Goal: Information Seeking & Learning: Learn about a topic

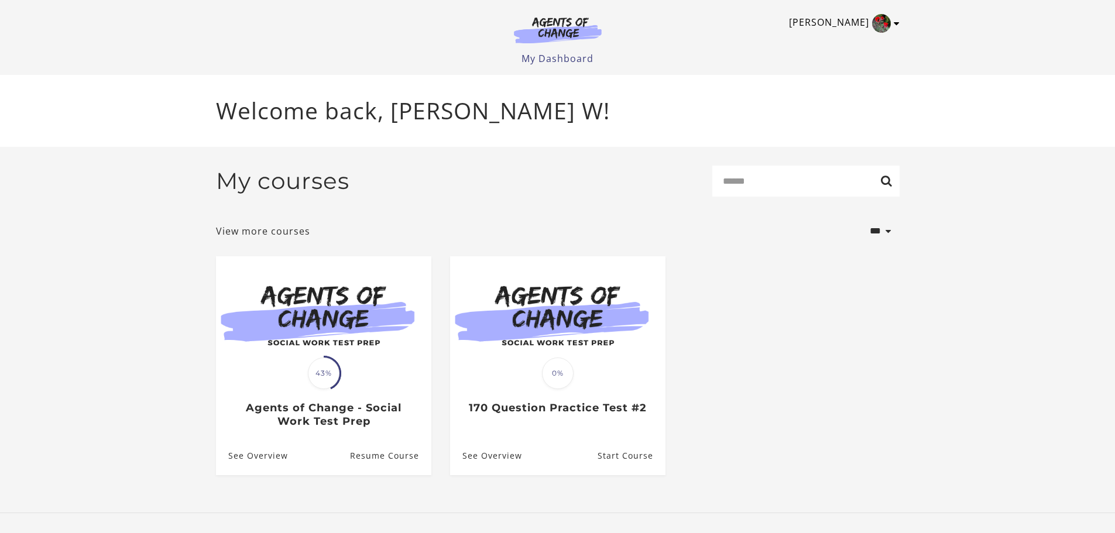
click at [897, 24] on icon "Toggle menu" at bounding box center [897, 23] width 6 height 9
click at [844, 42] on link "My Account" at bounding box center [851, 43] width 103 height 20
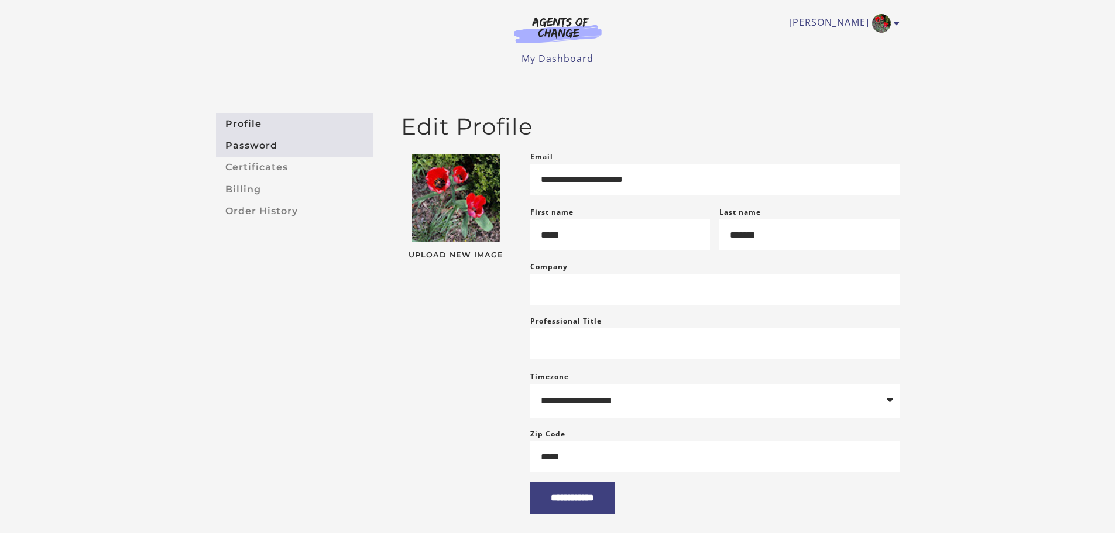
click at [260, 149] on link "Password" at bounding box center [294, 146] width 157 height 22
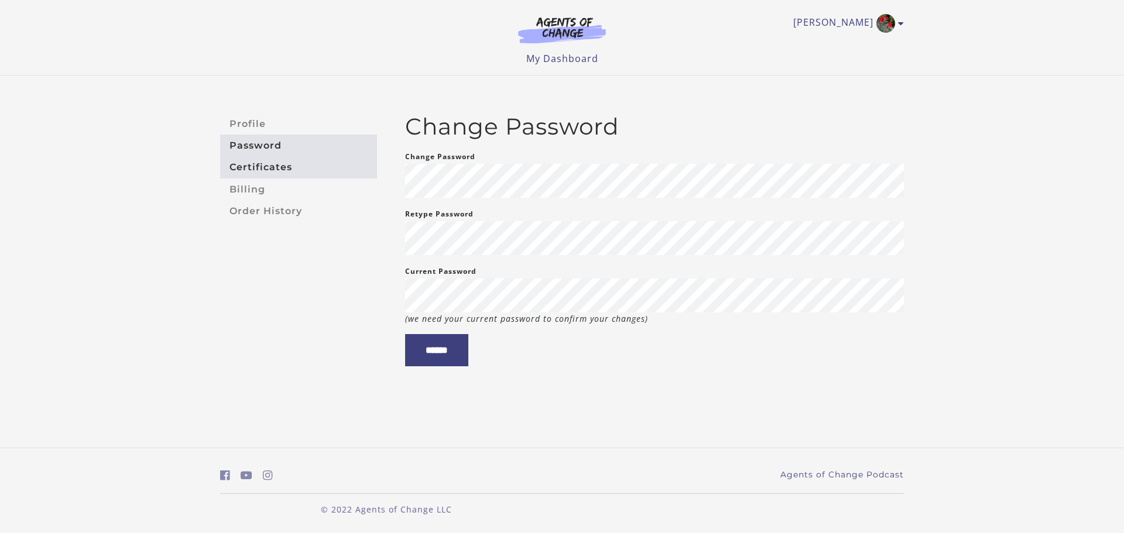
click at [268, 168] on link "Certificates" at bounding box center [298, 168] width 157 height 22
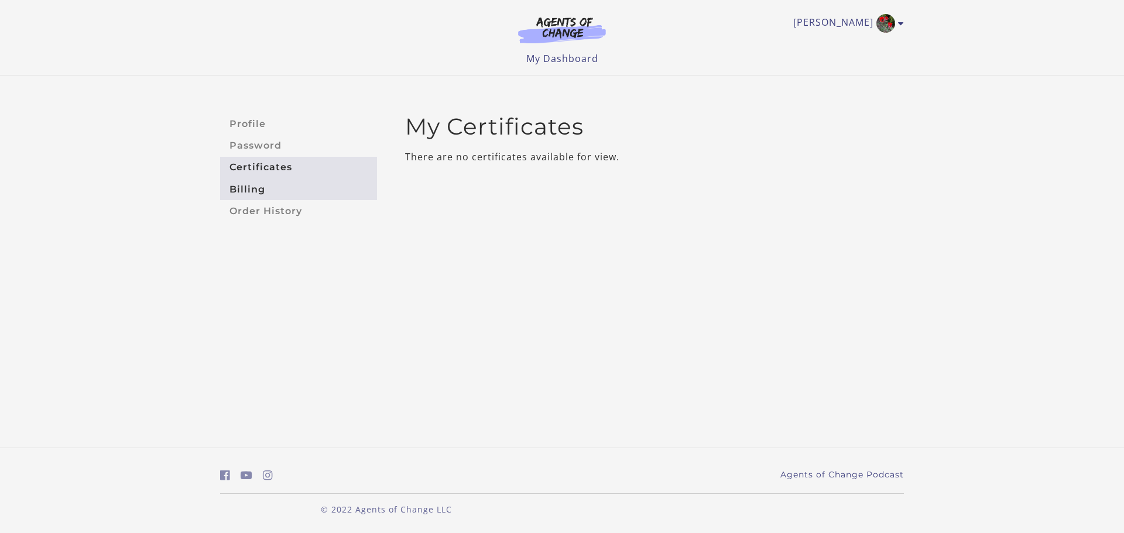
click at [250, 182] on link "Billing" at bounding box center [298, 190] width 157 height 22
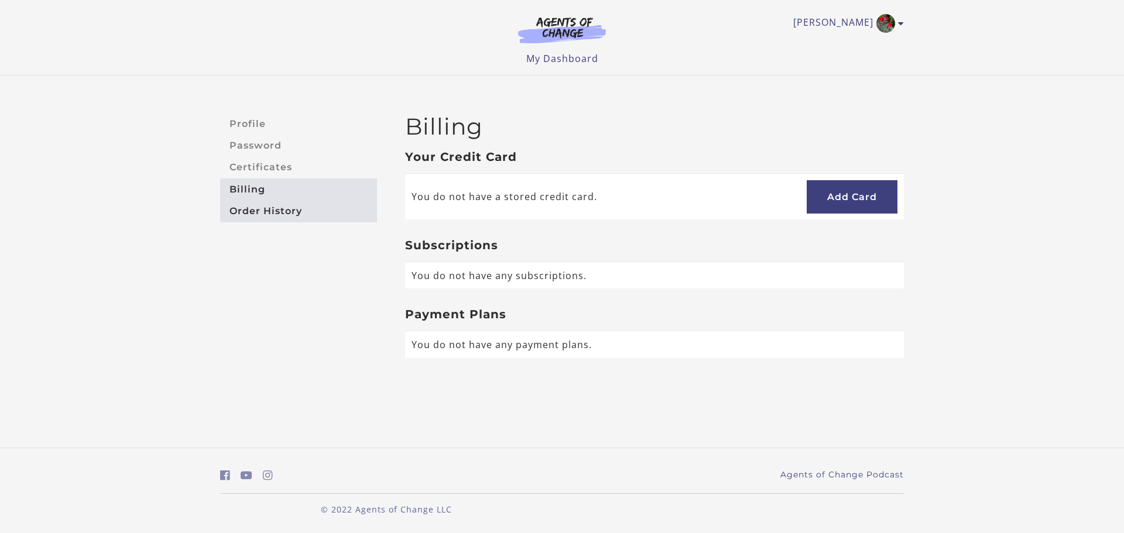
click at [256, 211] on link "Order History" at bounding box center [298, 211] width 157 height 22
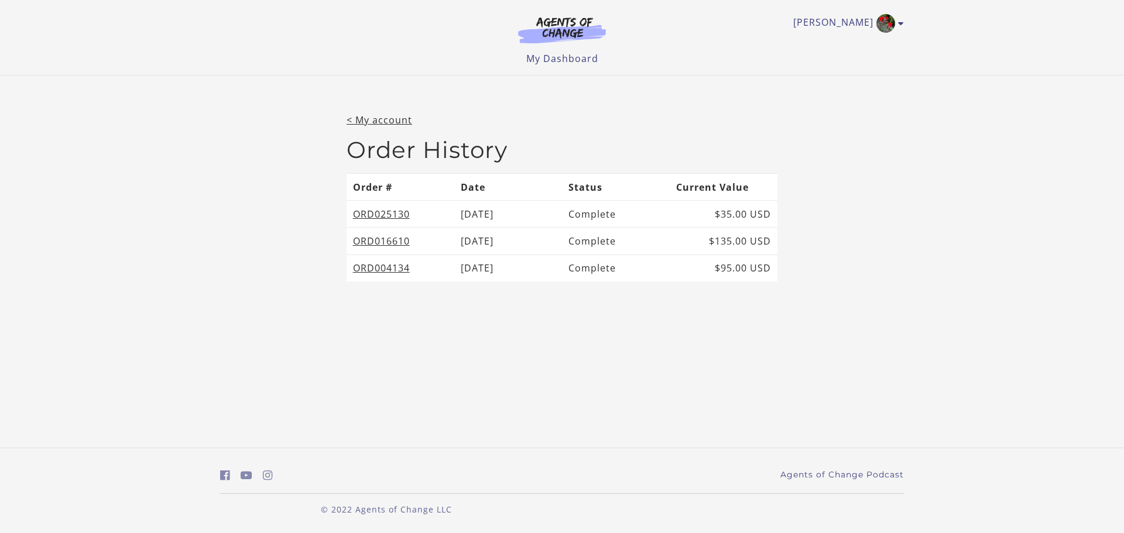
click at [570, 50] on div "Shana W My Account Support Sign Out Toggle menu Menu My Dashboard My Account Su…" at bounding box center [562, 33] width 684 height 66
click at [568, 60] on link "My Dashboard" at bounding box center [562, 58] width 72 height 13
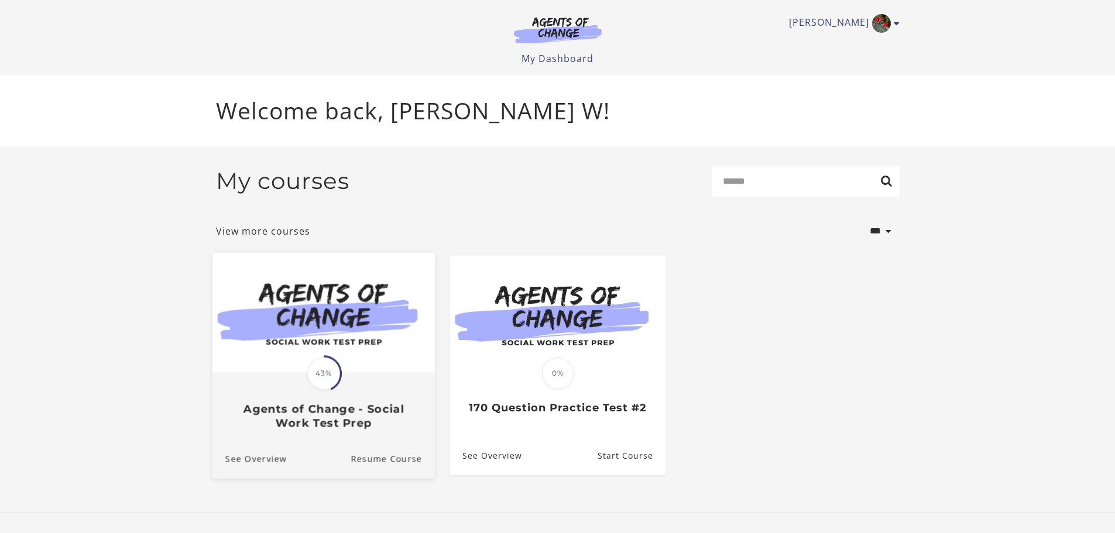
click at [354, 356] on img at bounding box center [323, 312] width 223 height 120
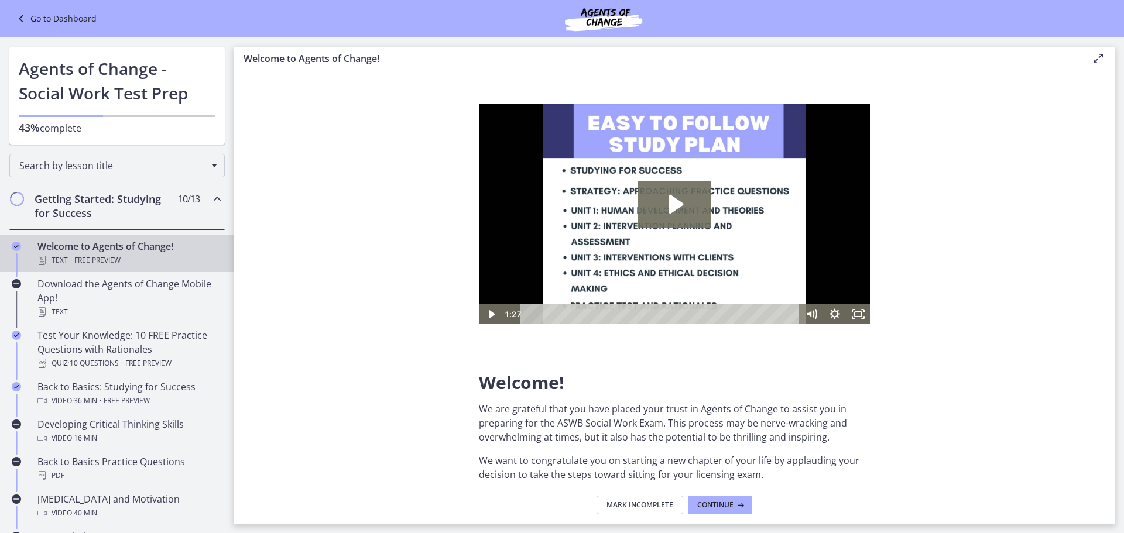
click at [210, 201] on icon "Chapters" at bounding box center [217, 199] width 14 height 14
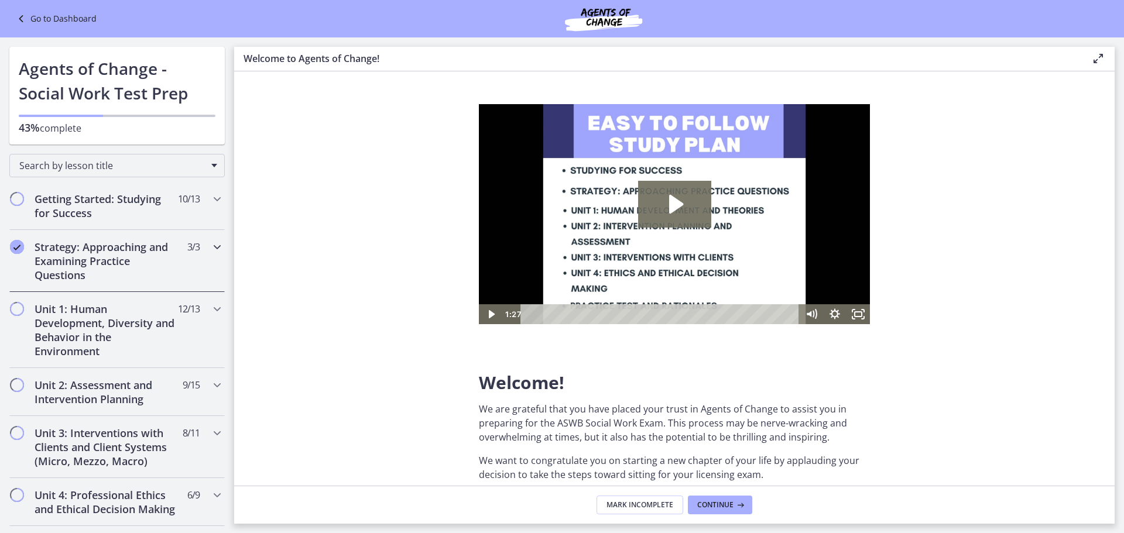
click at [15, 246] on icon "Completed" at bounding box center [17, 247] width 14 height 14
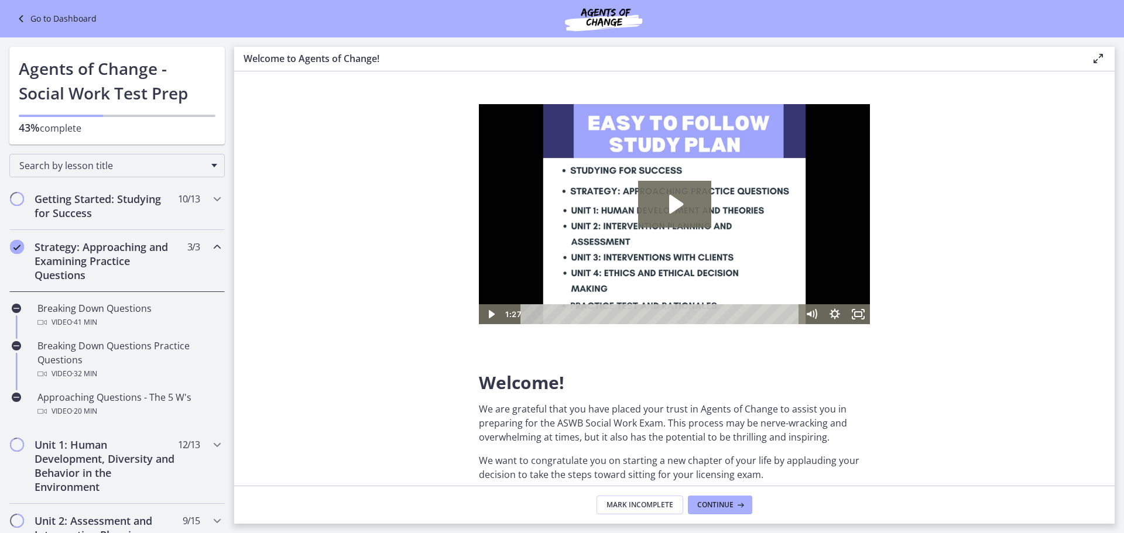
click at [17, 249] on icon "Completed" at bounding box center [17, 247] width 14 height 14
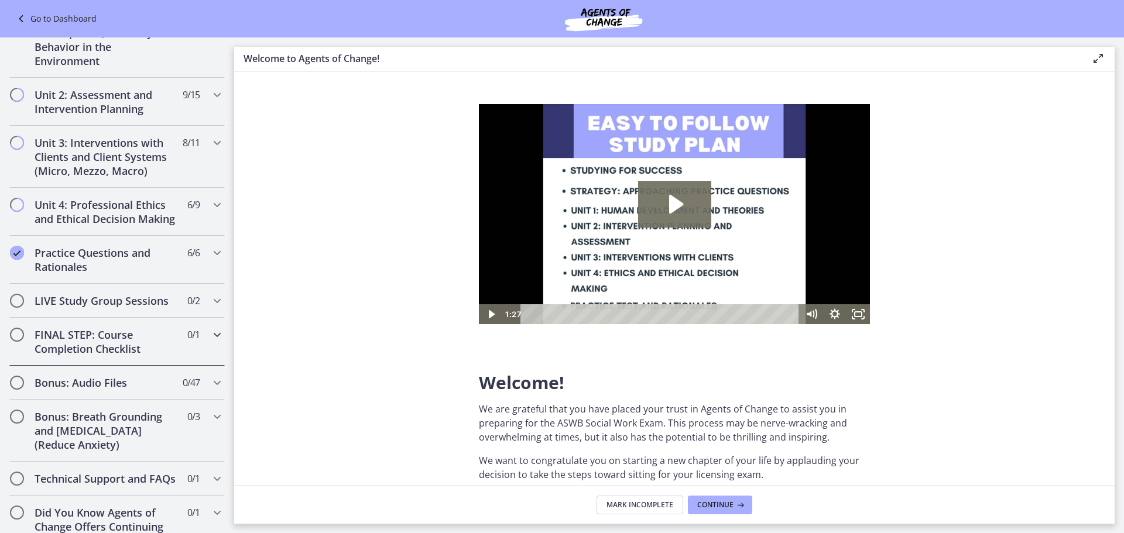
scroll to position [293, 0]
click at [18, 258] on icon "Completed" at bounding box center [17, 251] width 14 height 14
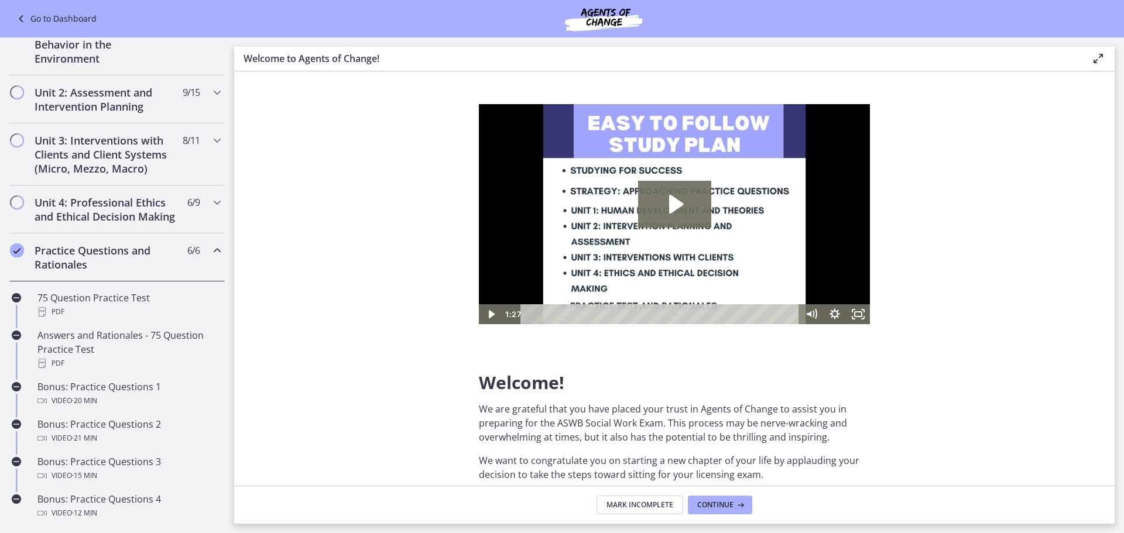
click at [18, 258] on icon "Completed" at bounding box center [17, 251] width 14 height 14
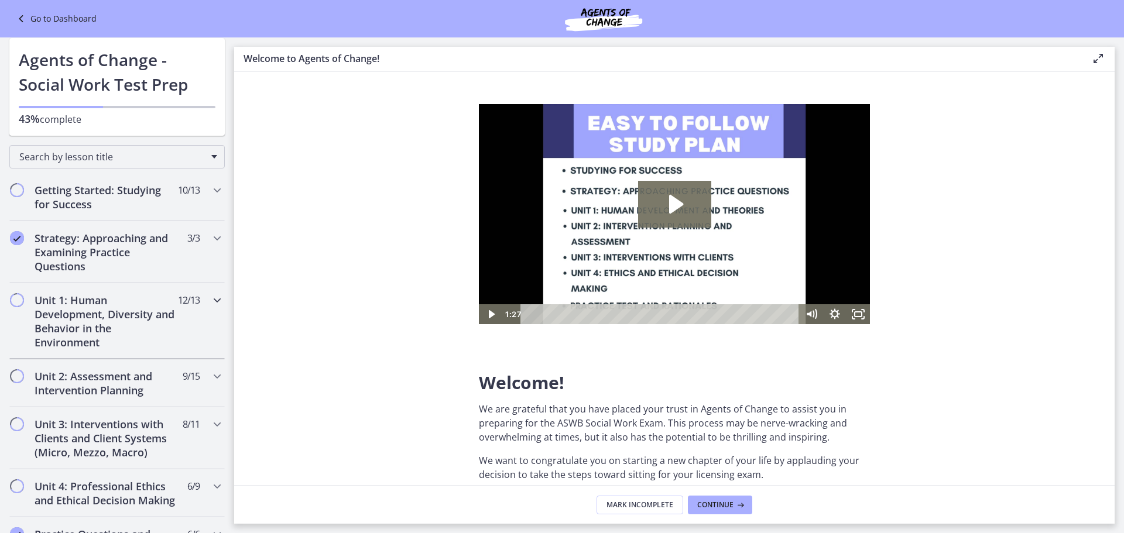
scroll to position [0, 0]
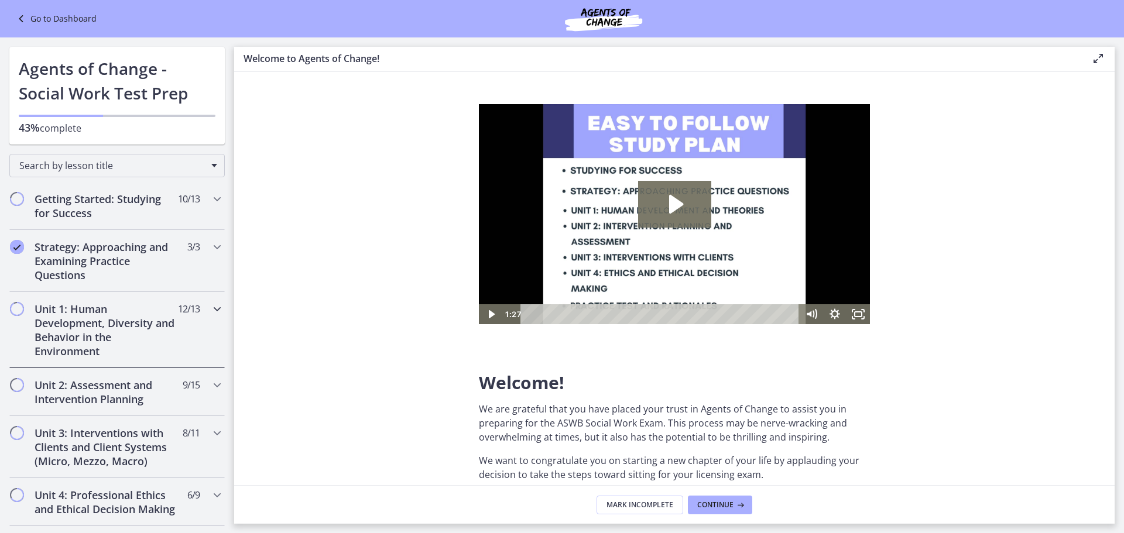
click at [184, 327] on div "Unit 1: Human Development, Diversity and Behavior in the Environment 12 / 13 Co…" at bounding box center [116, 330] width 215 height 76
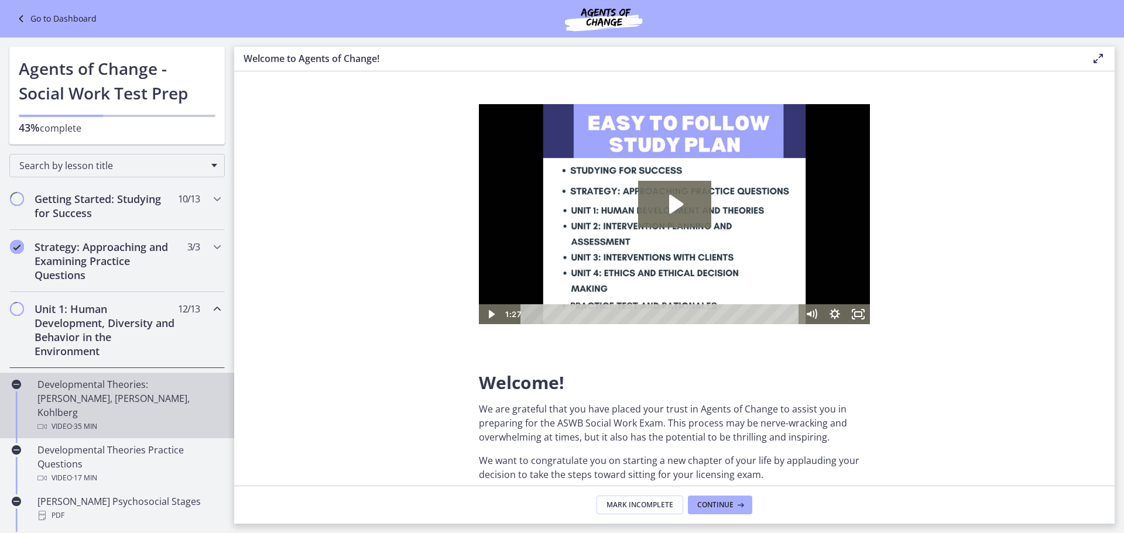
click at [94, 382] on div "Developmental Theories: Erikson, Piaget, Kohlberg Video · 35 min" at bounding box center [128, 406] width 183 height 56
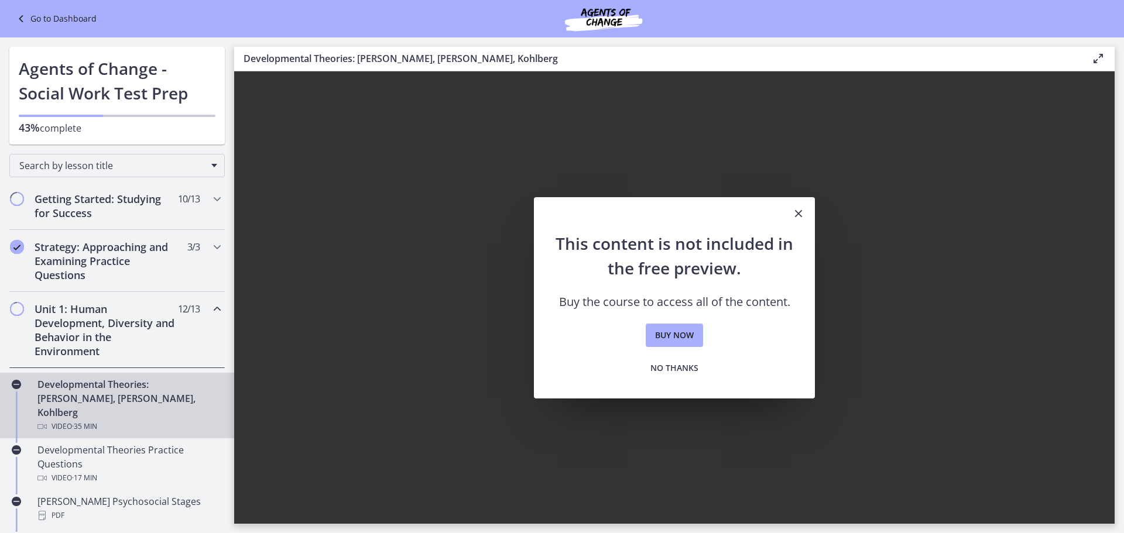
click at [802, 212] on icon "Close" at bounding box center [799, 214] width 14 height 14
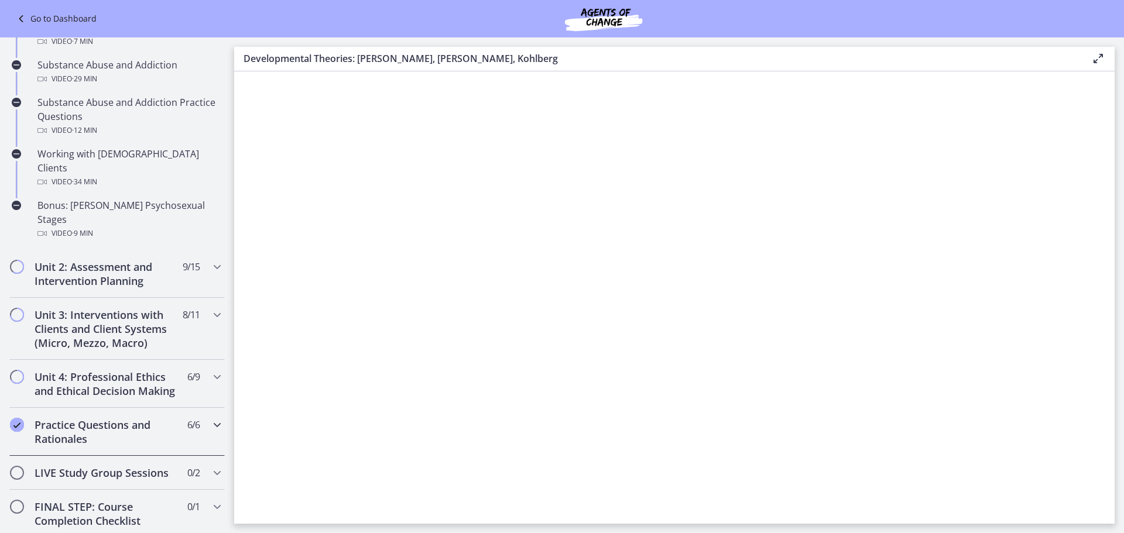
scroll to position [734, 0]
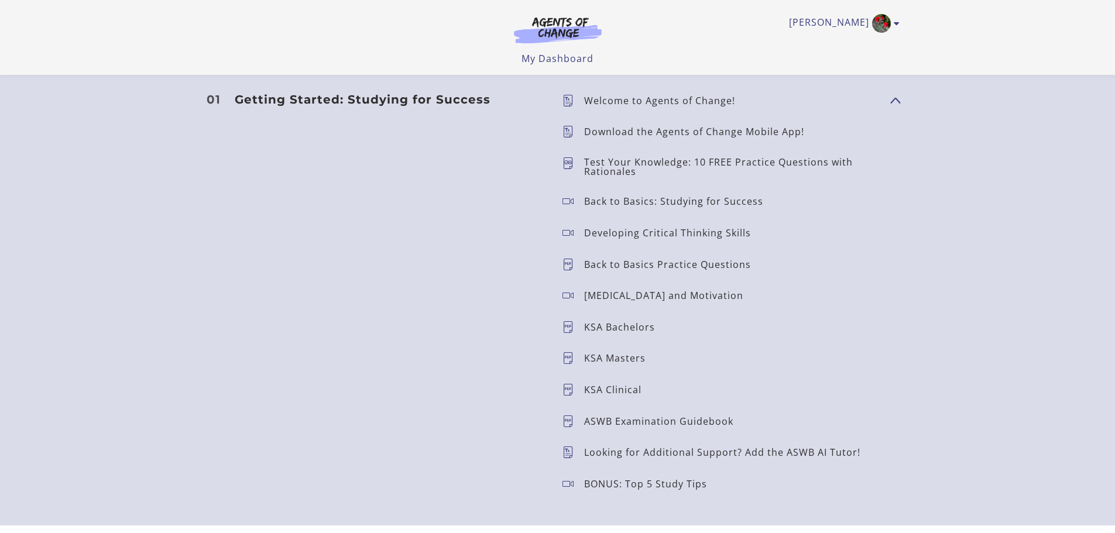
scroll to position [995, 0]
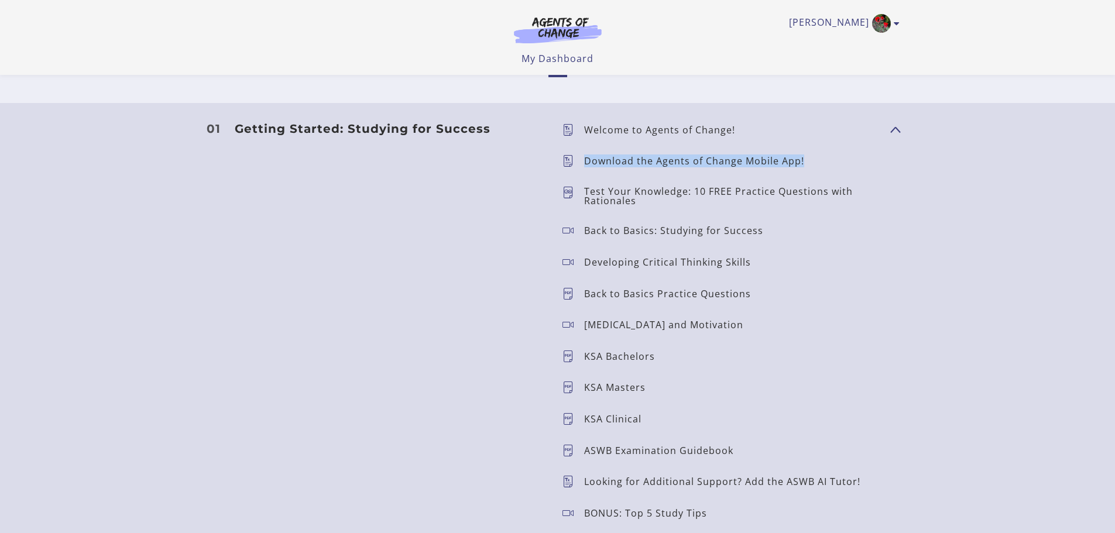
drag, startPoint x: 586, startPoint y: 160, endPoint x: 803, endPoint y: 157, distance: 217.3
click at [803, 157] on p "Download the Agents of Change Mobile App!" at bounding box center [699, 160] width 230 height 9
copy p "Download the Agents of Change Mobile App!"
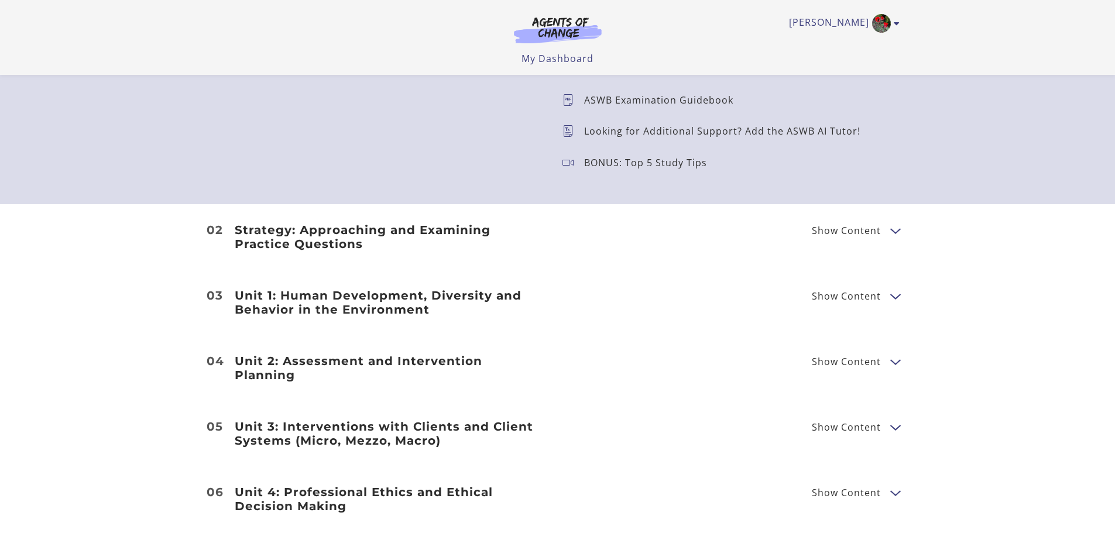
scroll to position [1347, 0]
click at [896, 23] on icon "Toggle menu" at bounding box center [897, 23] width 6 height 9
click at [842, 82] on link "Sign Out" at bounding box center [851, 83] width 103 height 20
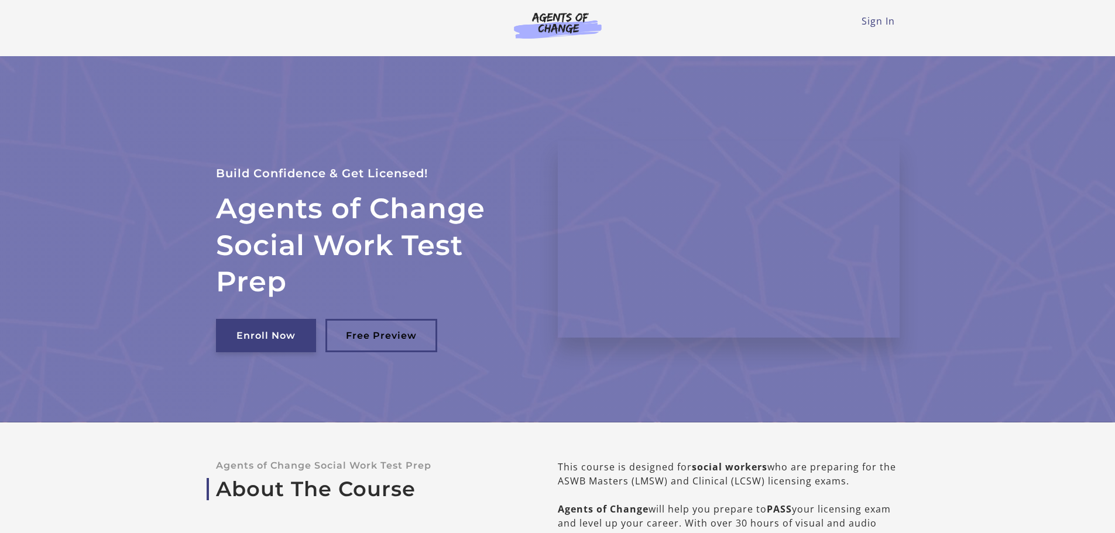
click at [246, 337] on link "Enroll Now" at bounding box center [266, 335] width 100 height 33
